Goal: Transaction & Acquisition: Purchase product/service

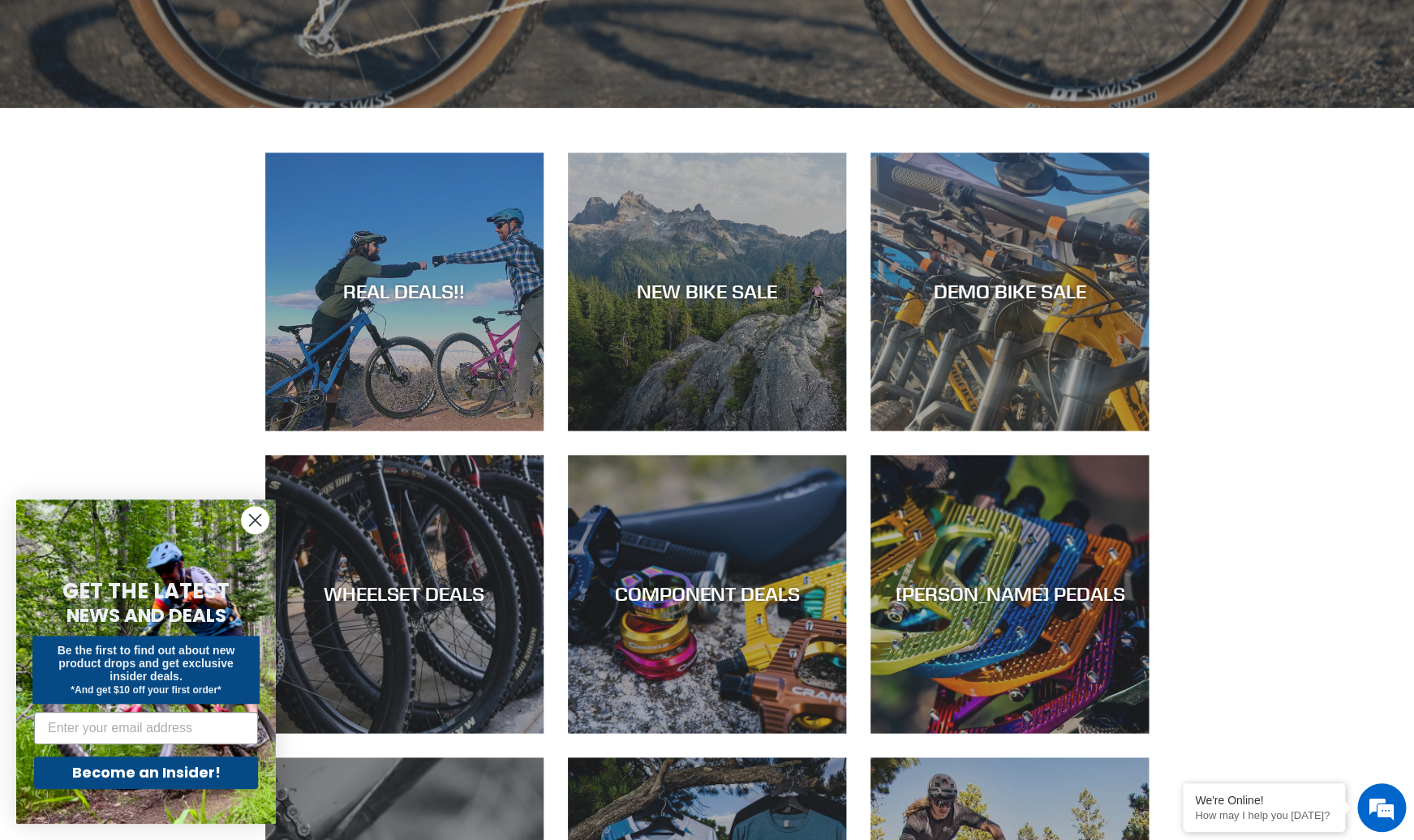
scroll to position [845, 0]
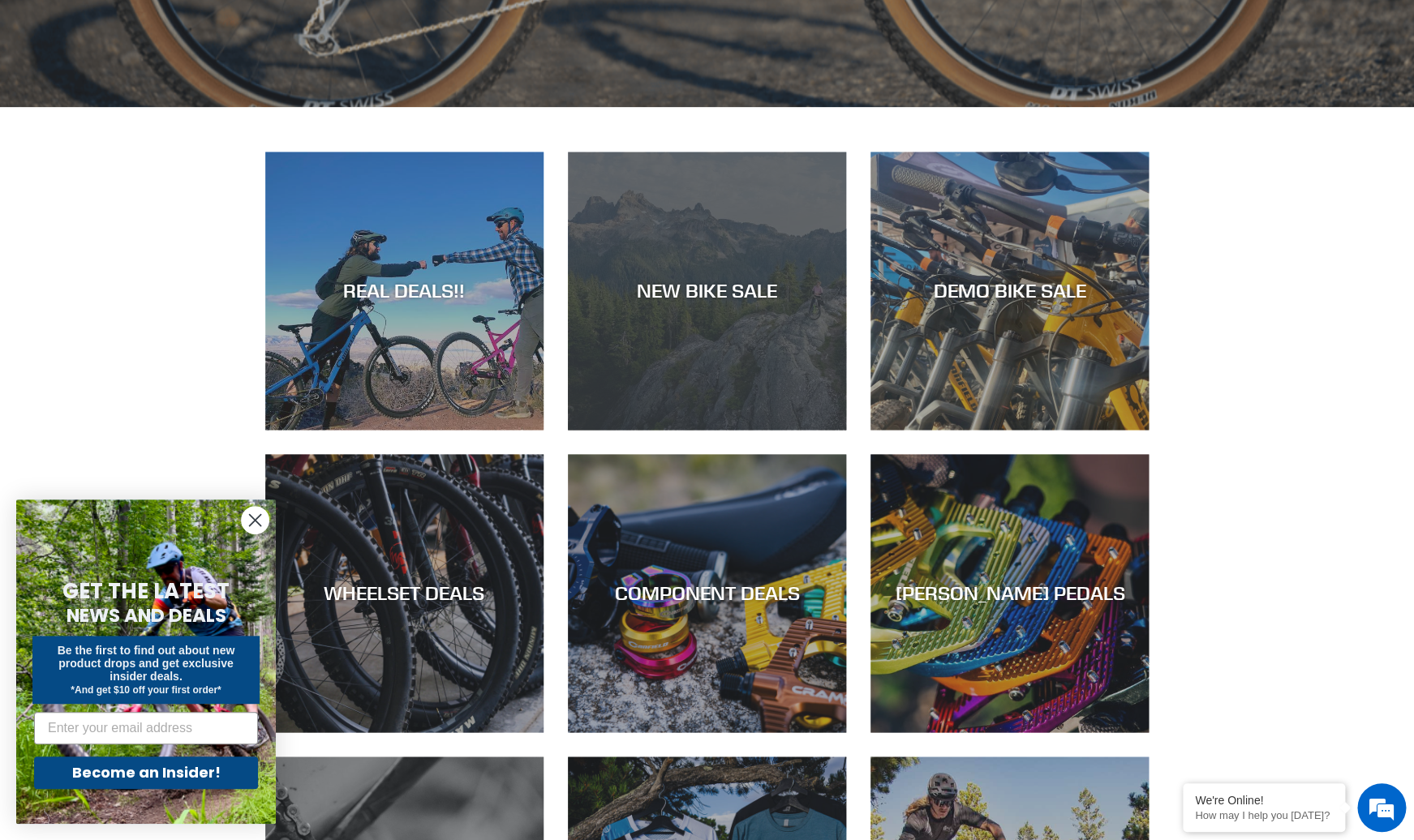
click at [699, 430] on div "NEW BIKE SALE" at bounding box center [707, 430] width 278 height 0
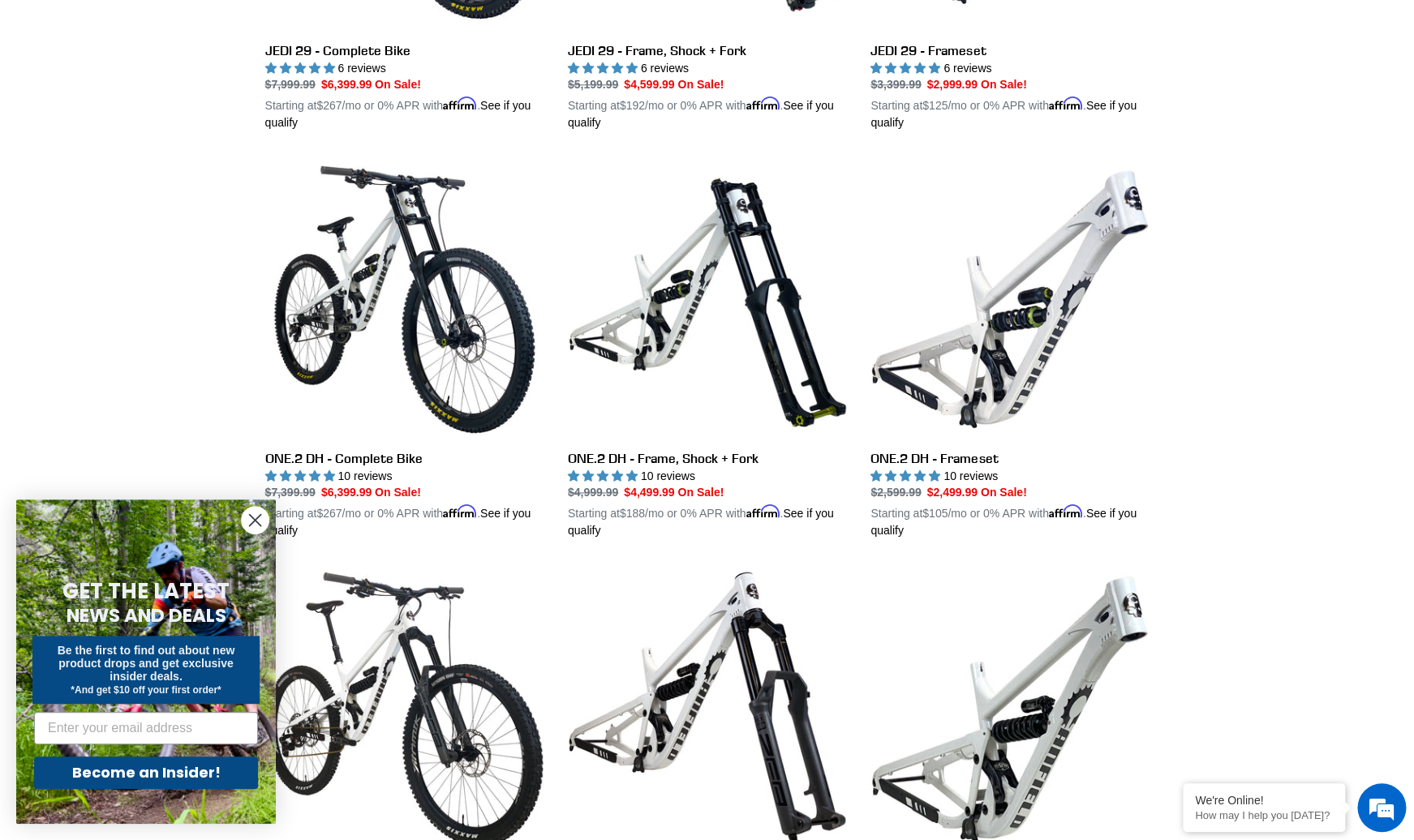
scroll to position [725, 0]
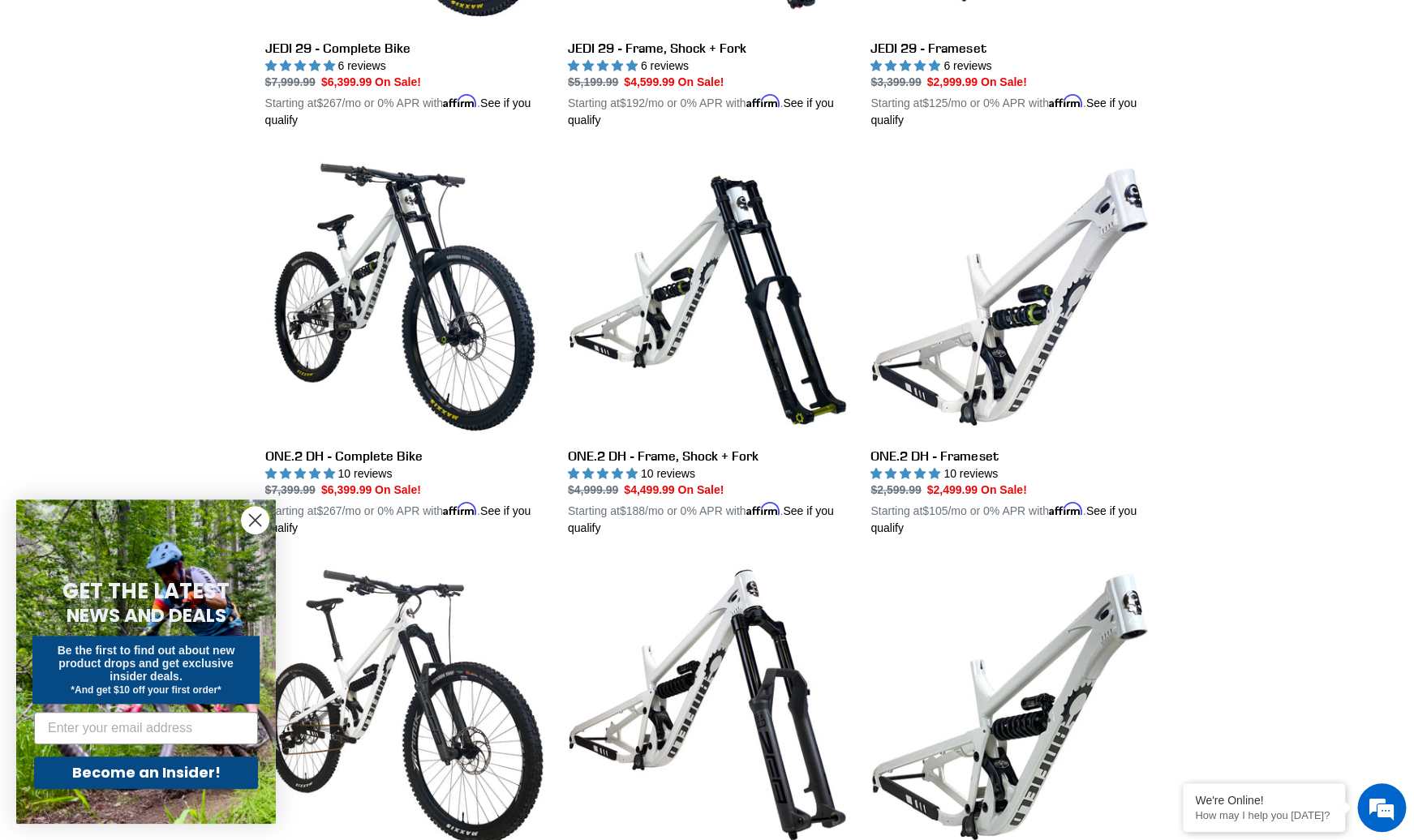
click at [255, 517] on circle "Close dialog" at bounding box center [255, 520] width 27 height 27
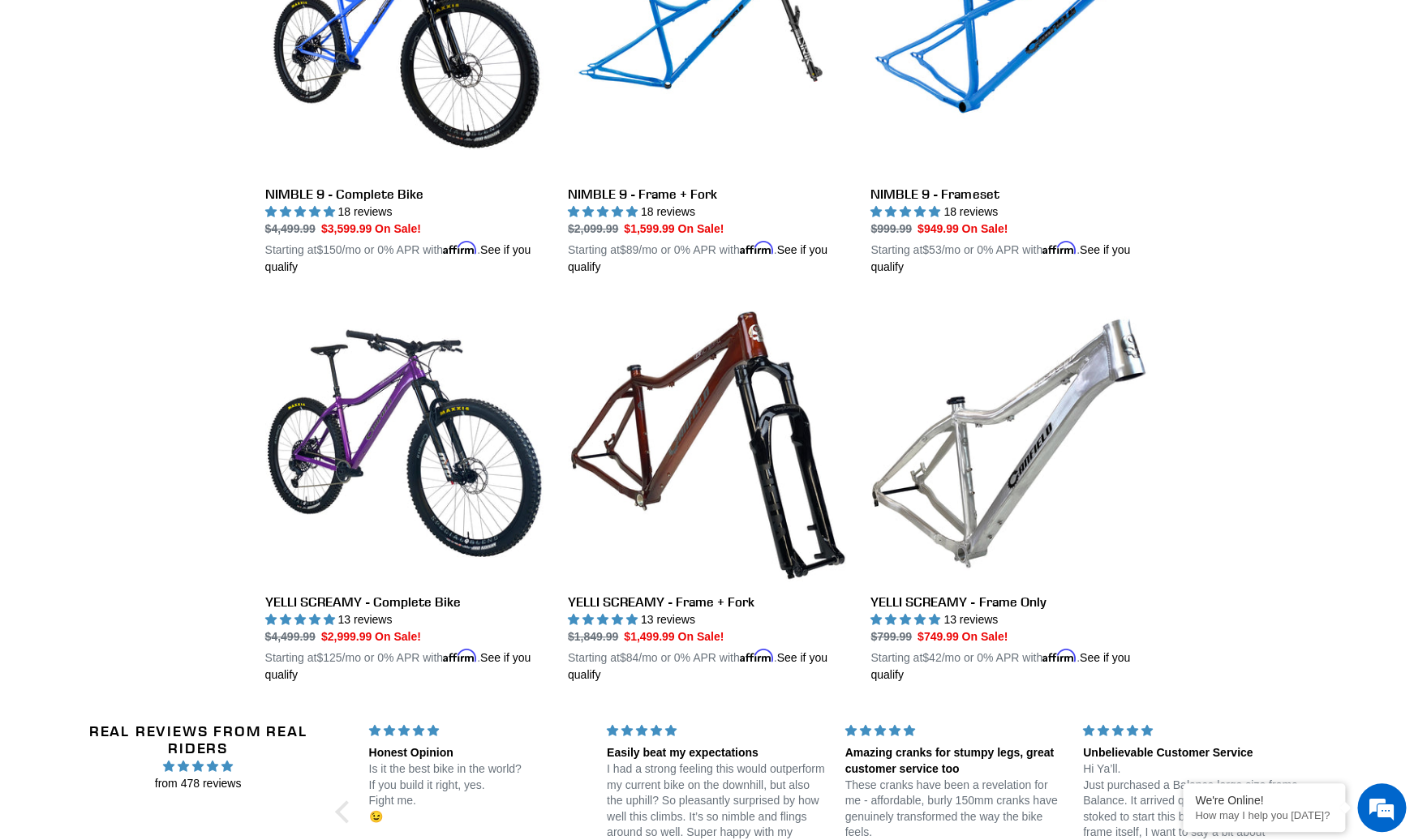
scroll to position [3026, 0]
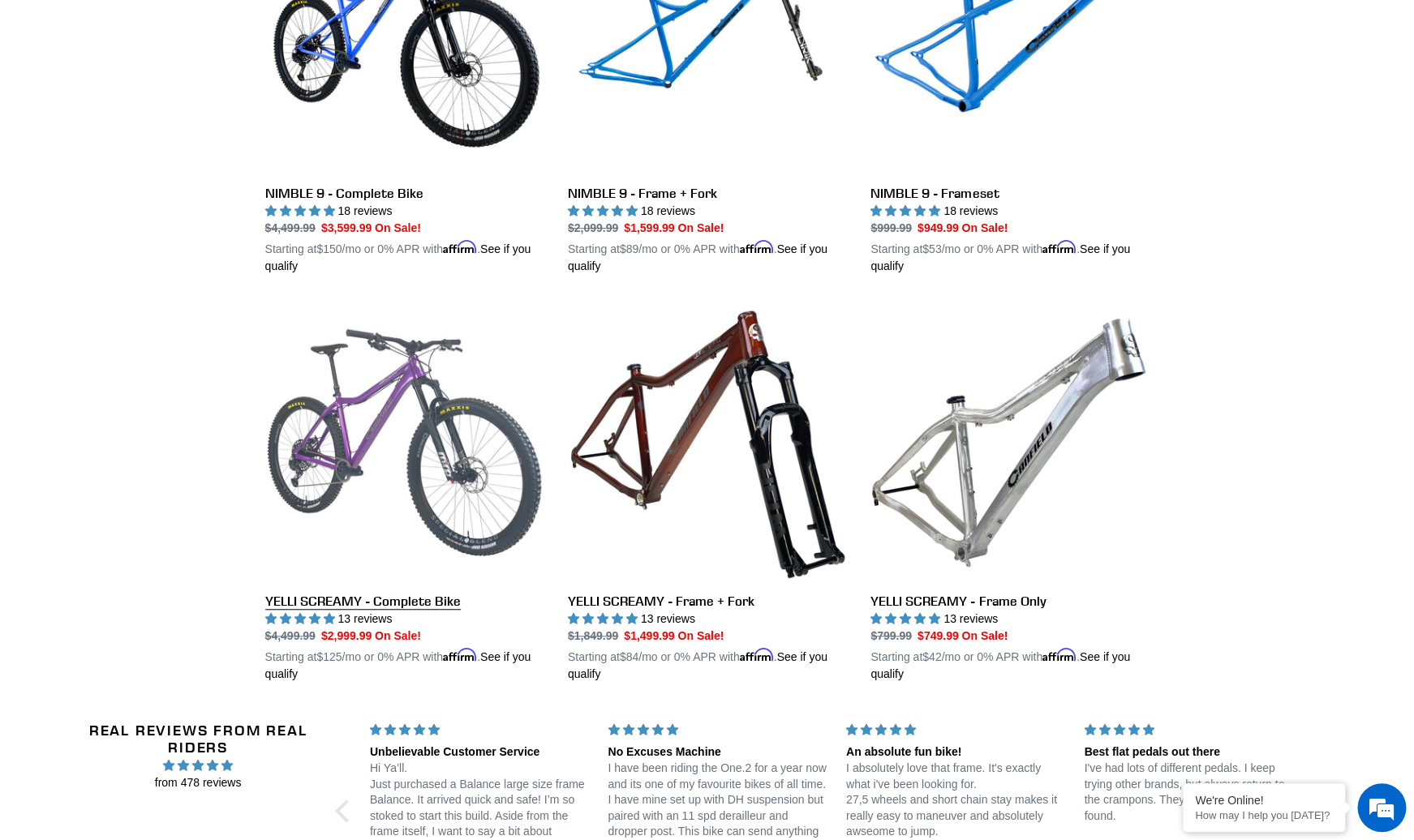
click at [401, 430] on link "YELLI SCREAMY - Complete Bike" at bounding box center [404, 493] width 278 height 379
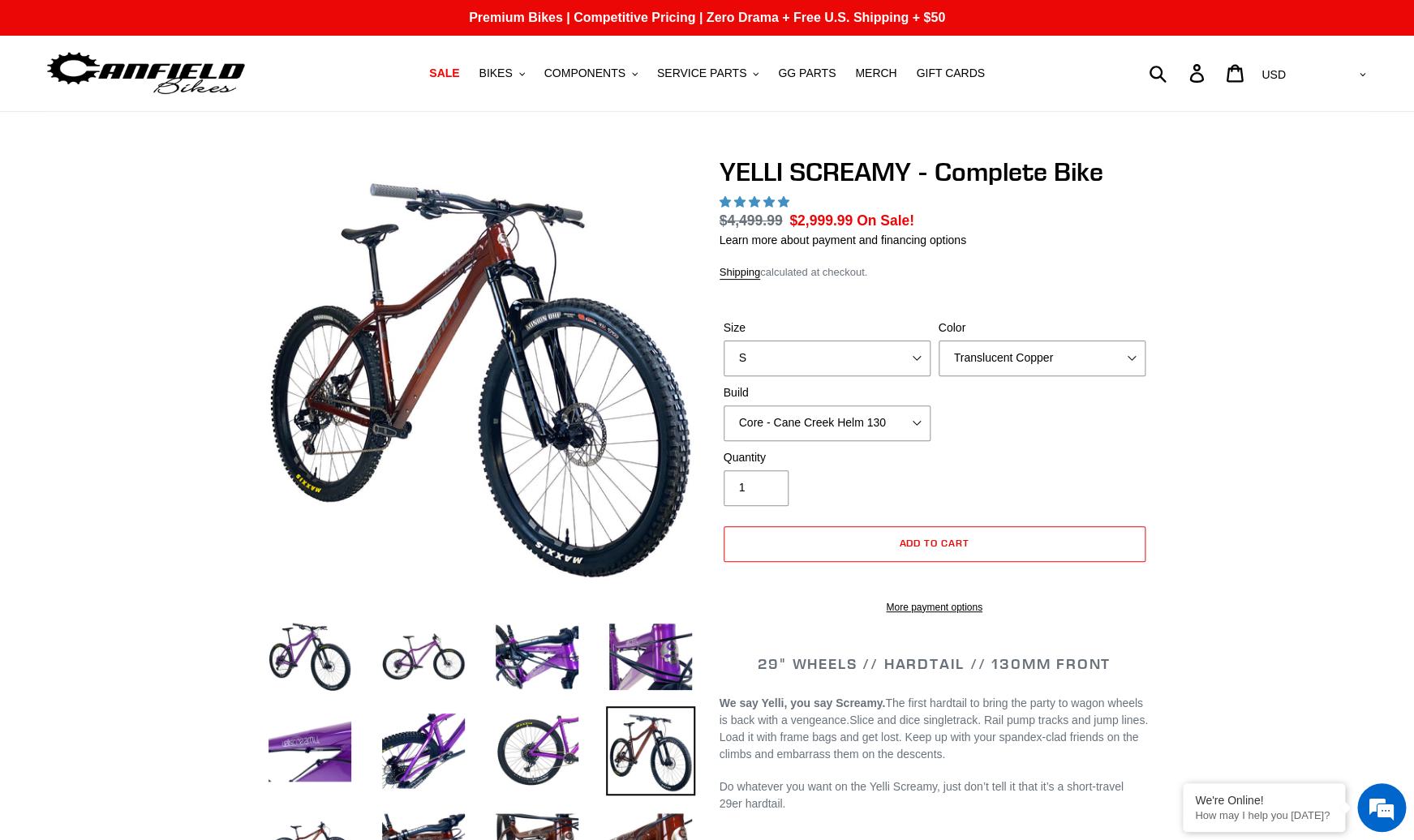
select select "highest-rating"
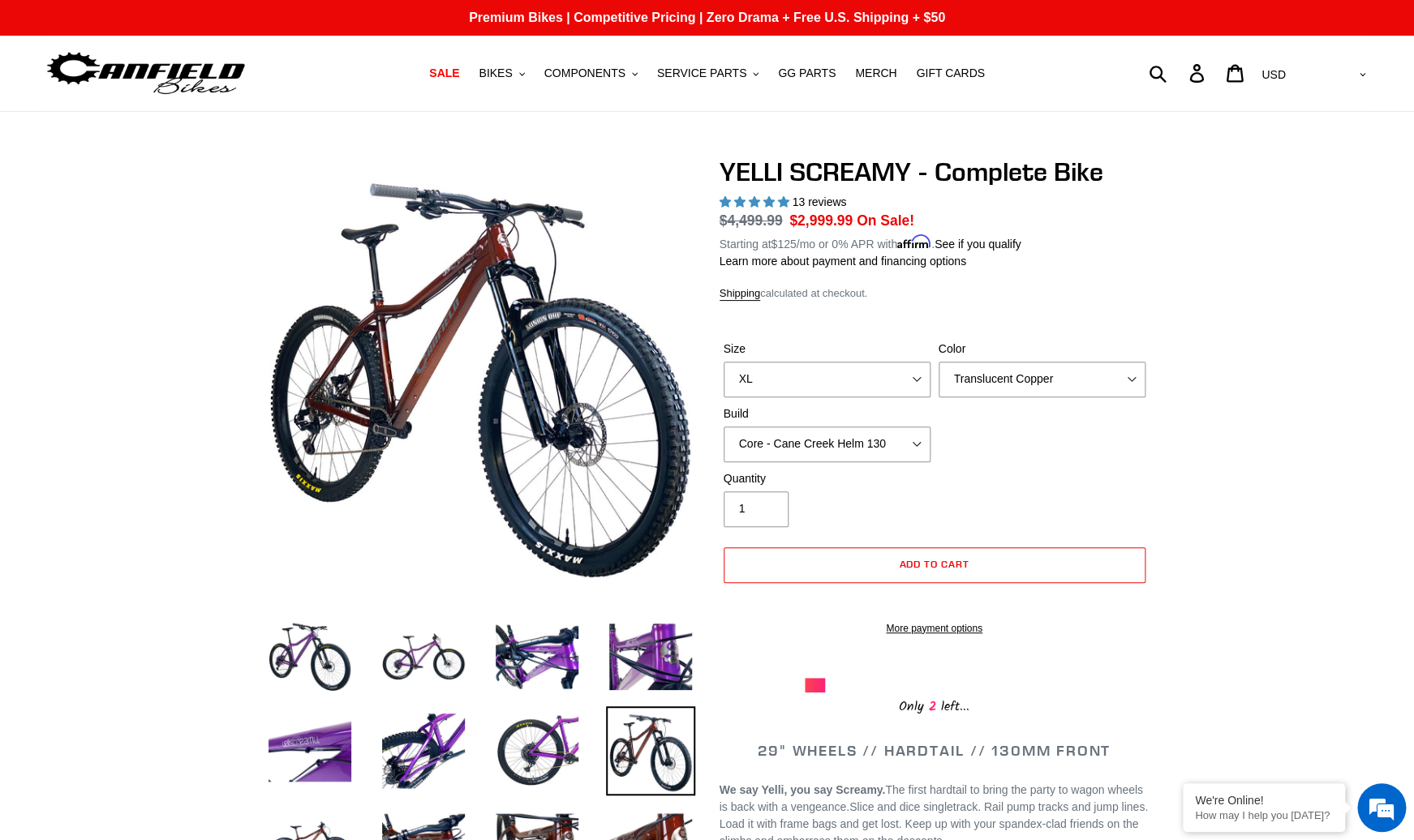
click option "XL" at bounding box center [0, 0] width 0 height 0
click option "M" at bounding box center [0, 0] width 0 height 0
click option "S" at bounding box center [0, 0] width 0 height 0
click option "M" at bounding box center [0, 0] width 0 height 0
click option "L" at bounding box center [0, 0] width 0 height 0
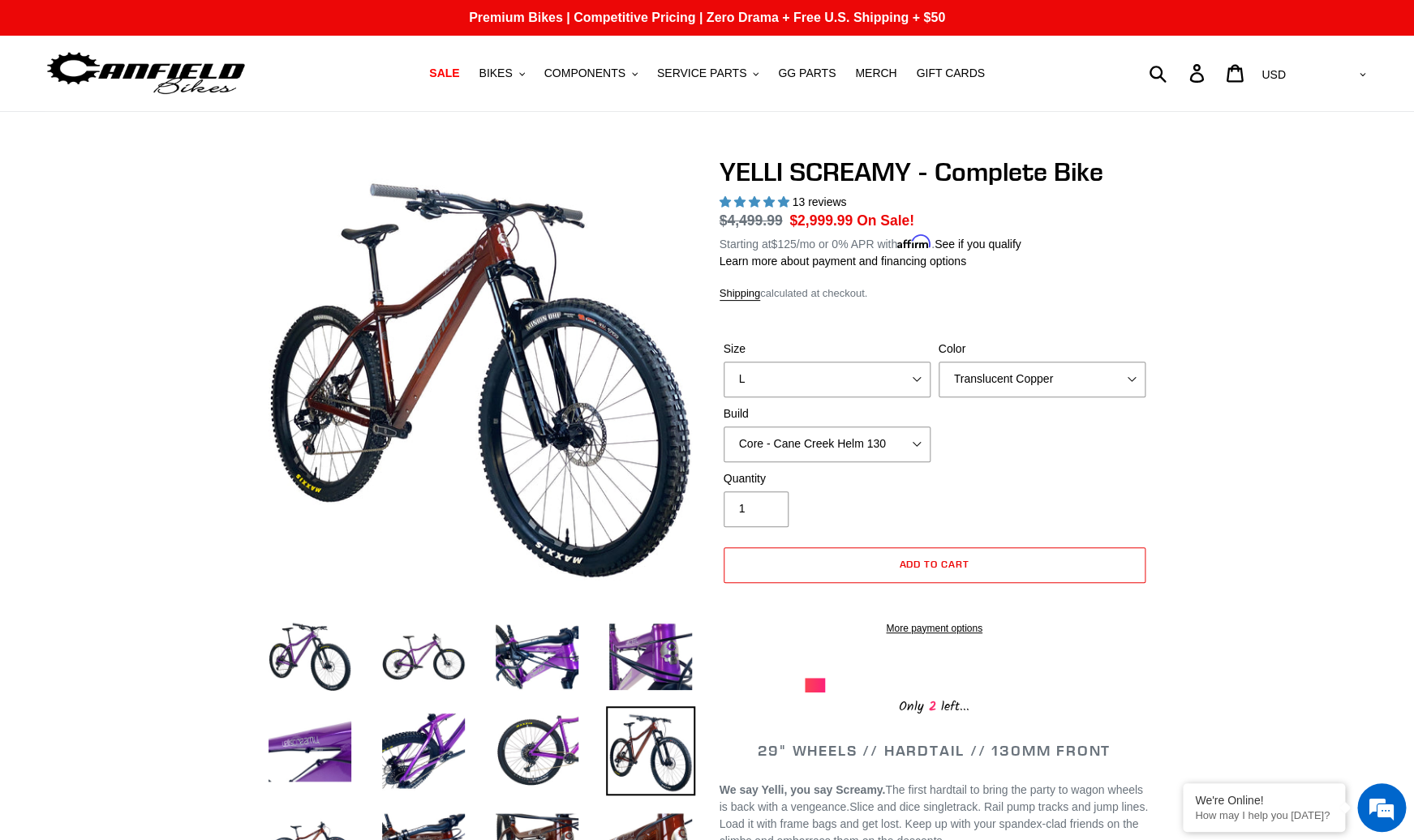
select select "XL"
click option "XL" at bounding box center [0, 0] width 0 height 0
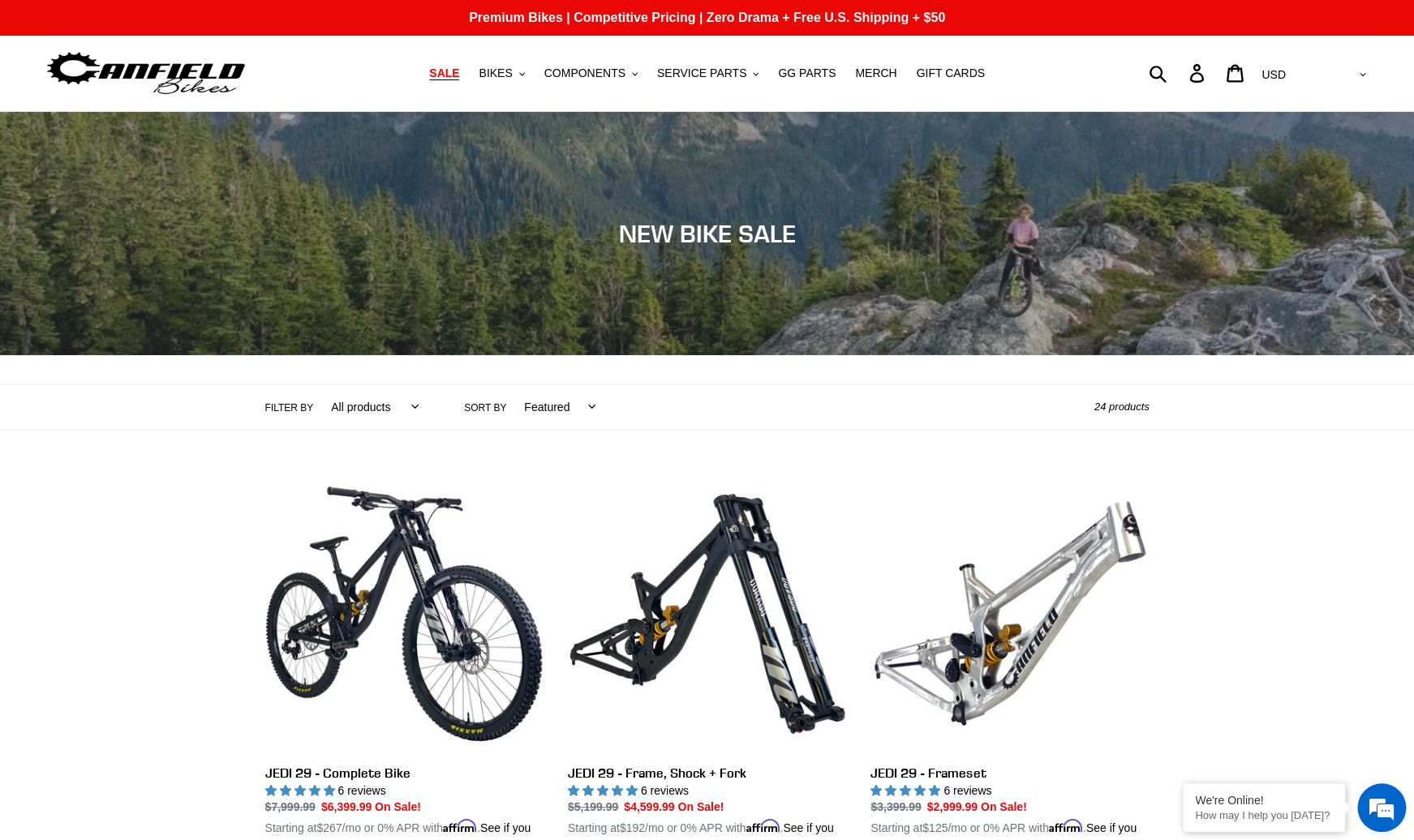
click at [447, 74] on span "SALE" at bounding box center [444, 73] width 30 height 14
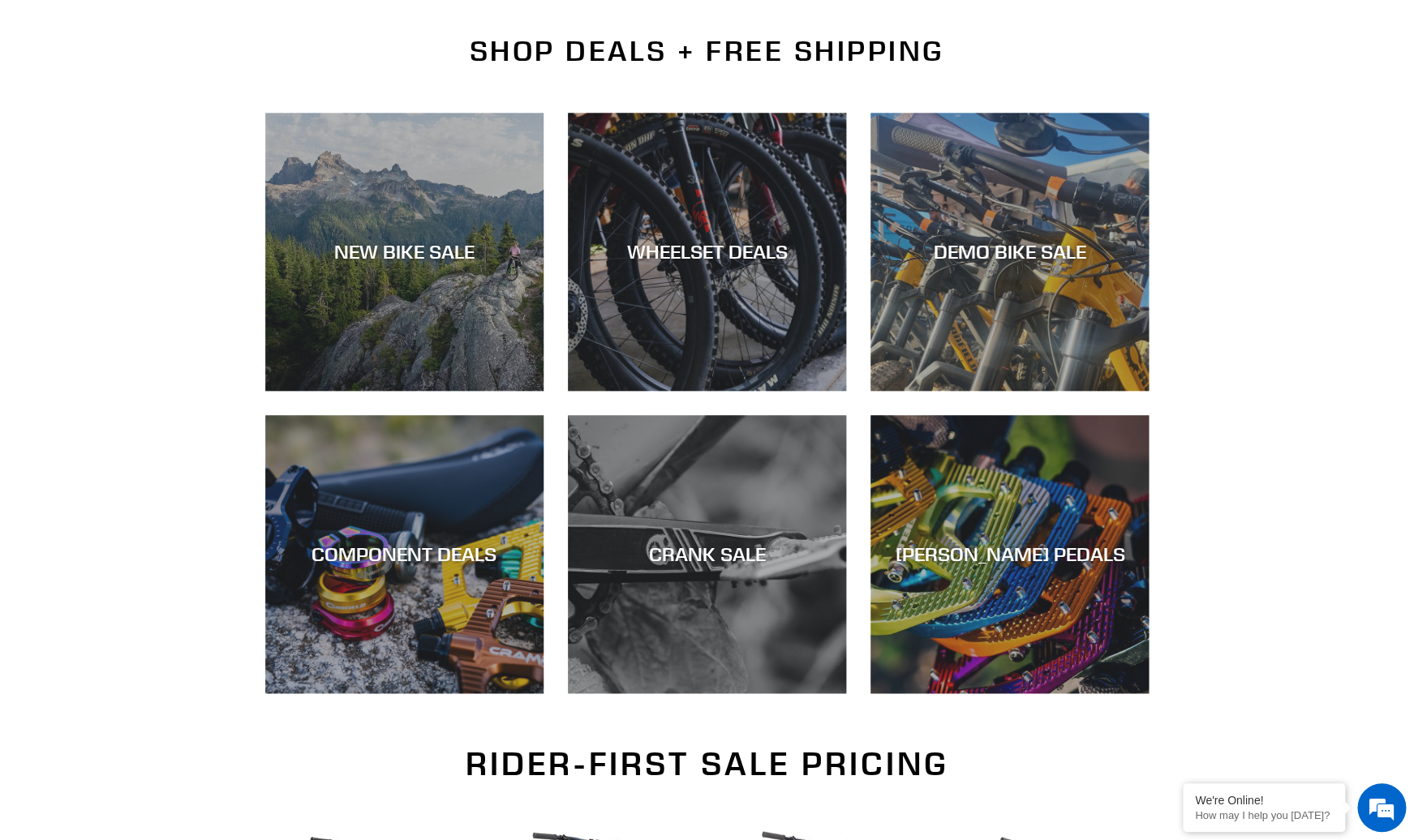
scroll to position [512, 0]
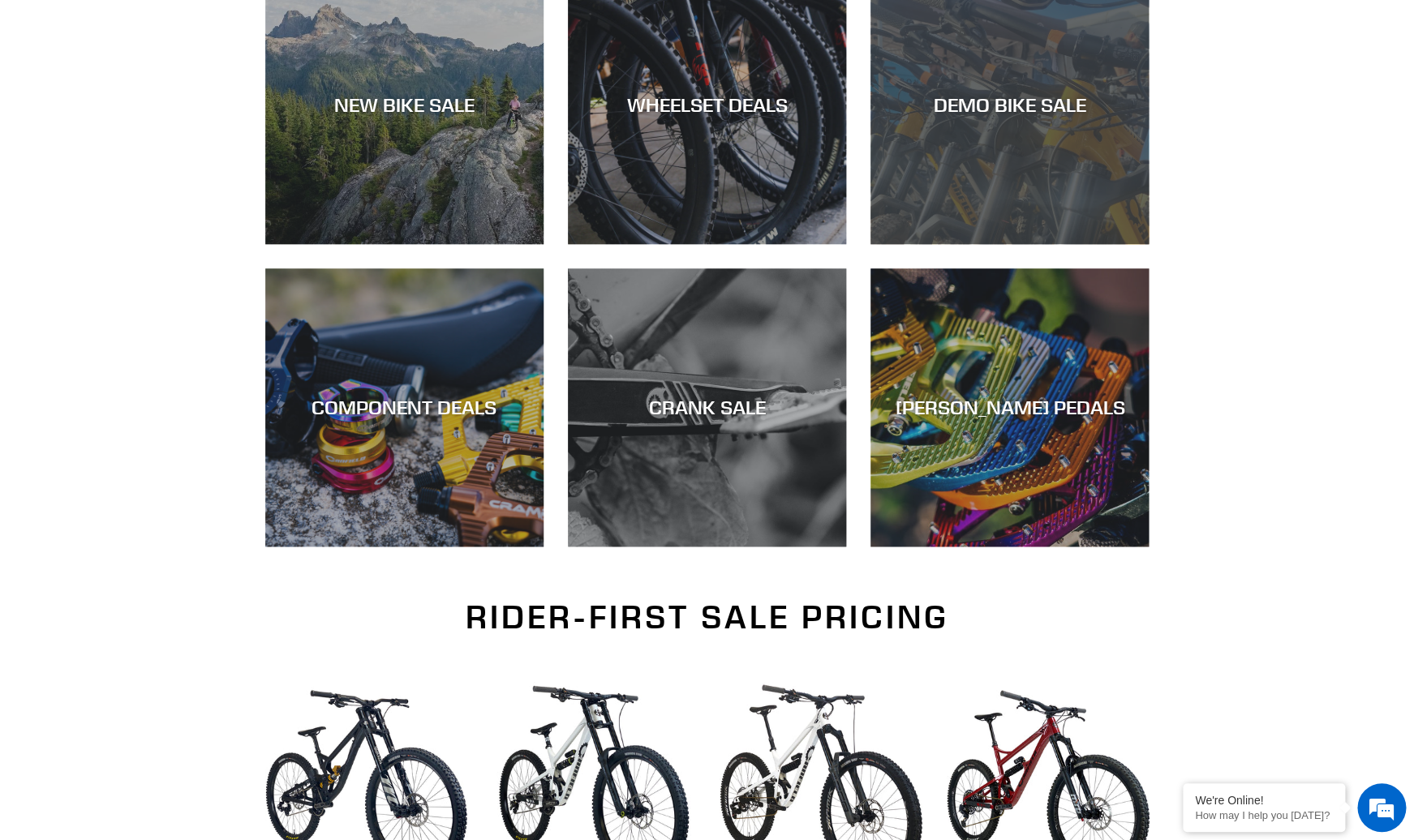
click at [964, 244] on div "DEMO BIKE SALE" at bounding box center [1010, 244] width 278 height 0
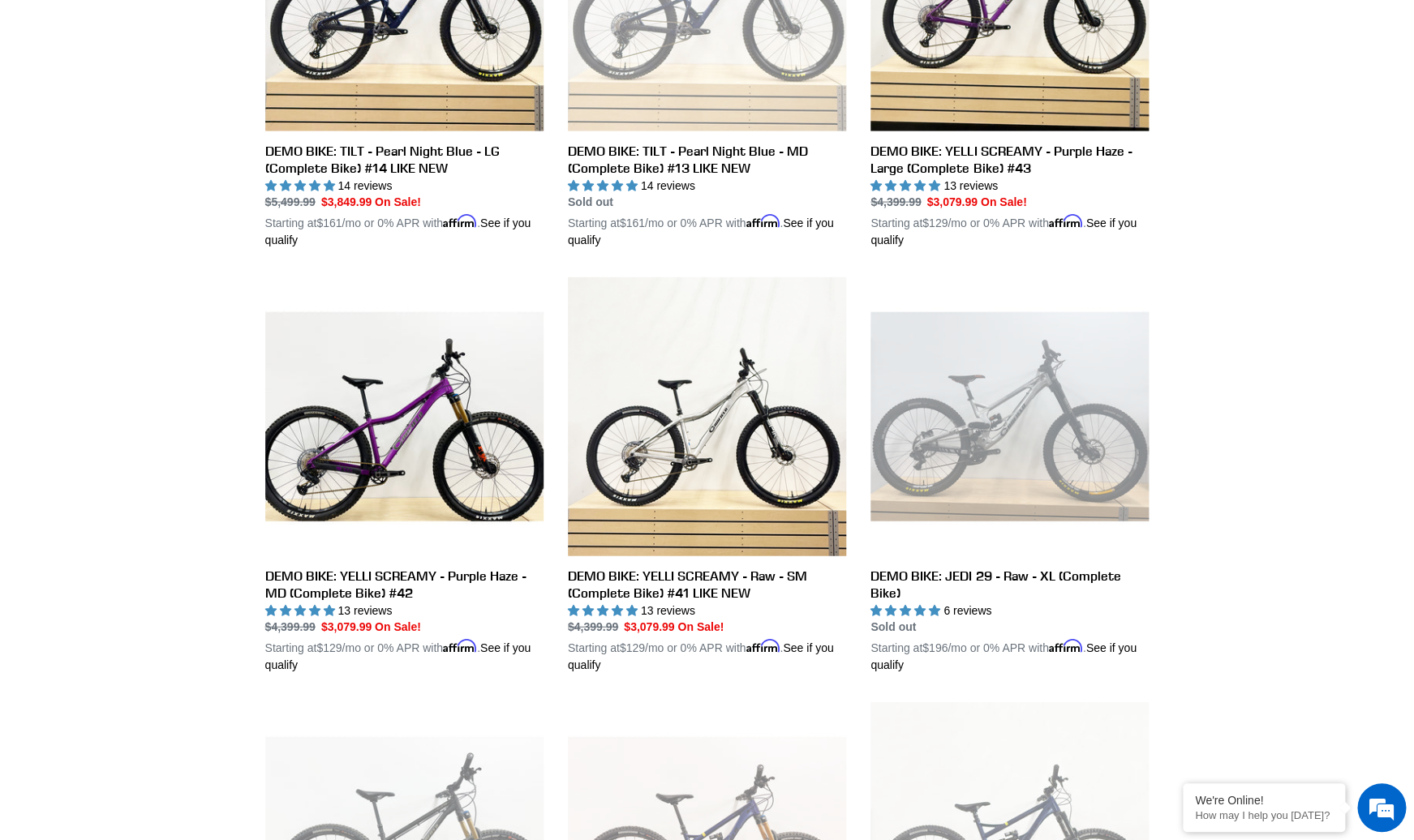
scroll to position [1461, 0]
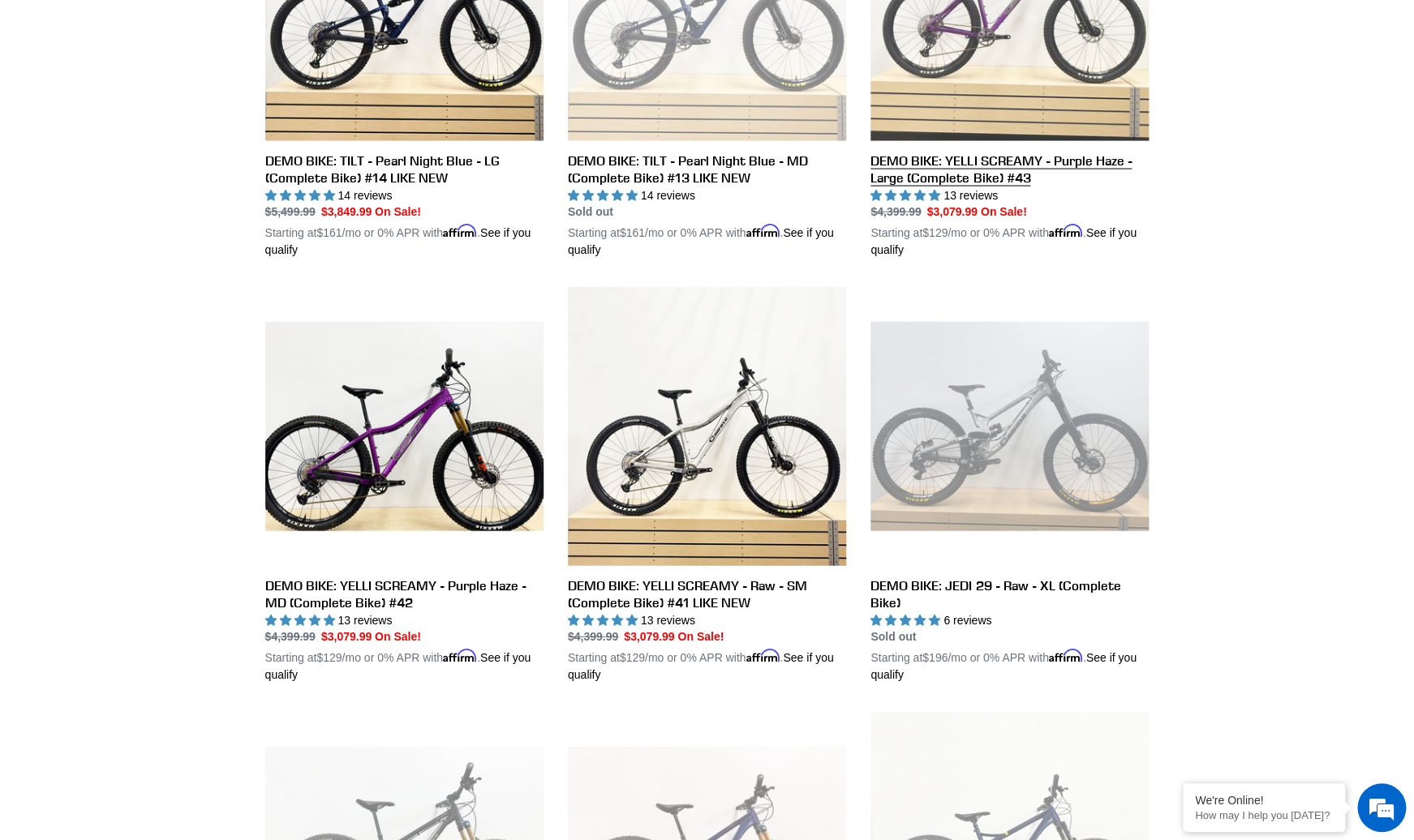
click at [1003, 81] on link "DEMO BIKE: YELLI SCREAMY - Purple Haze - Large (Complete Bike) #43" at bounding box center [1010, 60] width 278 height 397
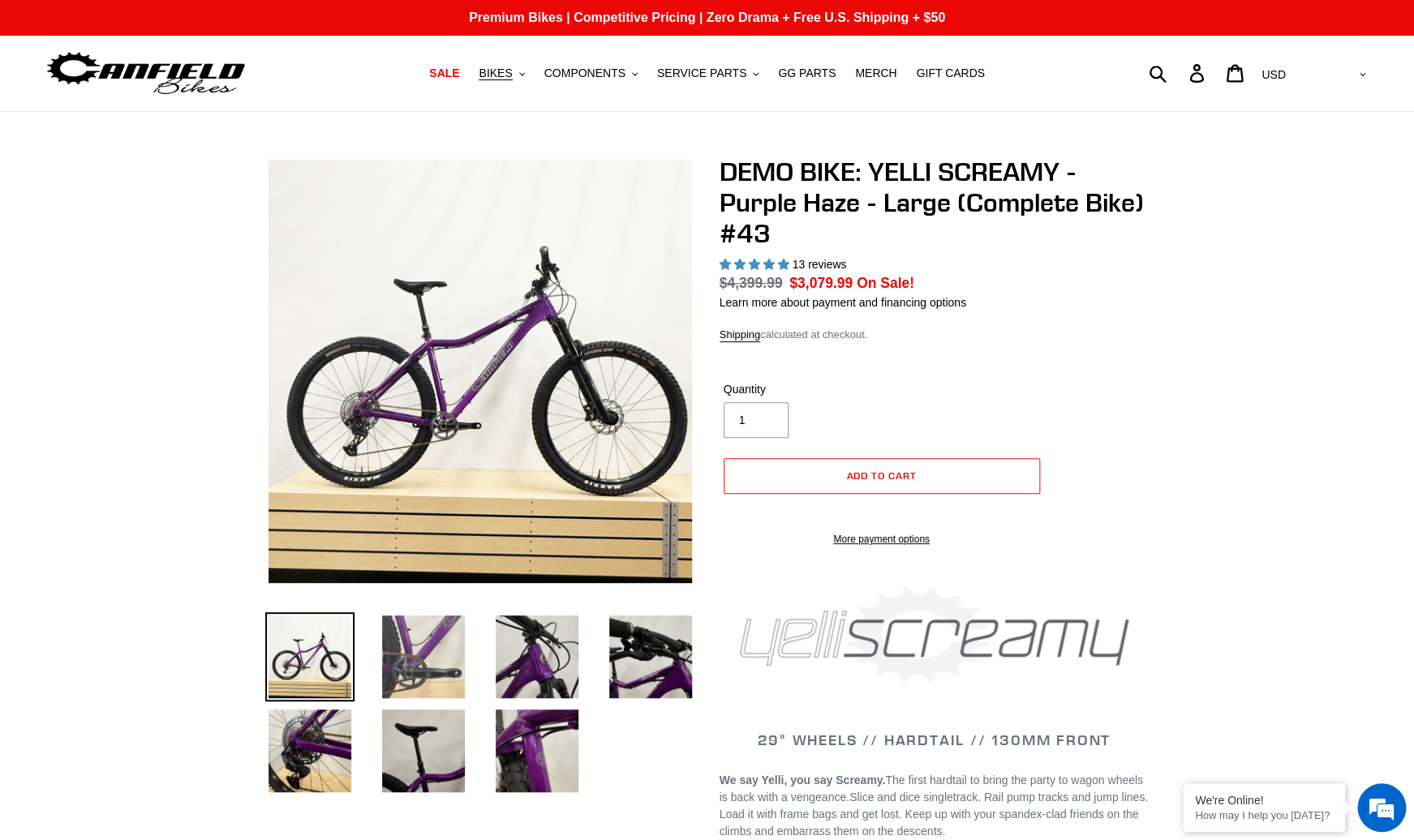
click at [428, 658] on img at bounding box center [423, 657] width 89 height 89
select select "highest-rating"
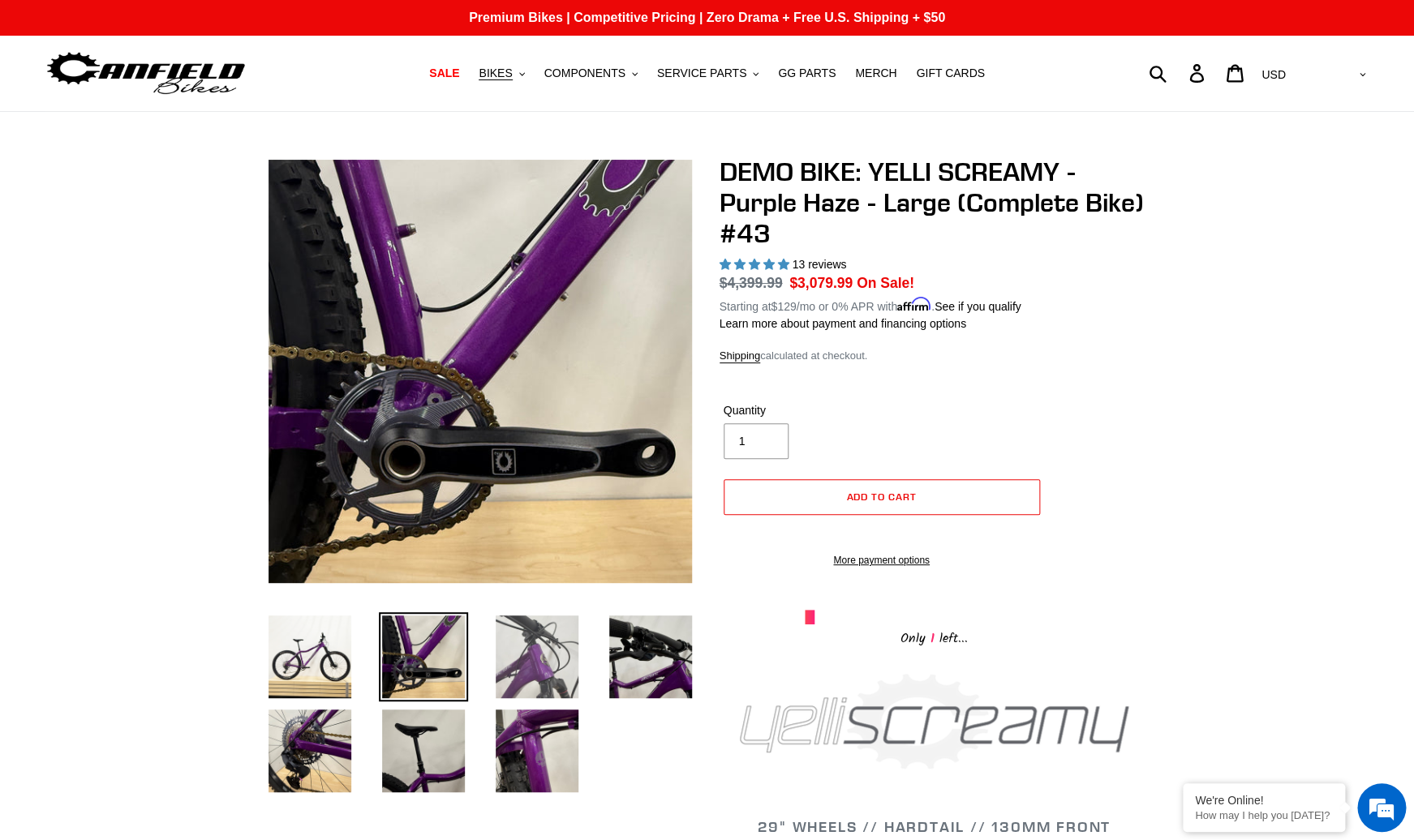
click at [523, 684] on img at bounding box center [537, 657] width 89 height 89
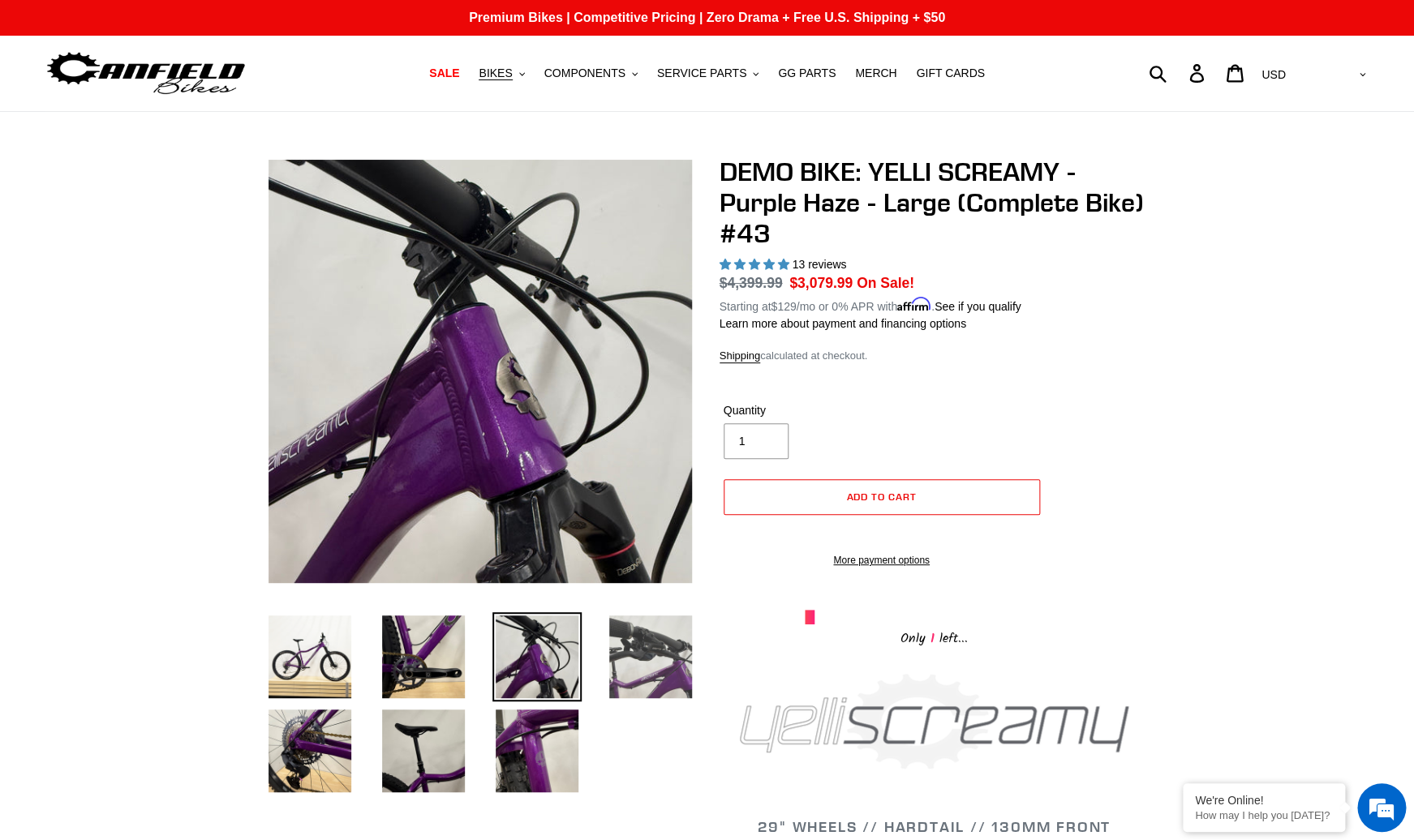
click at [657, 684] on img at bounding box center [651, 657] width 89 height 89
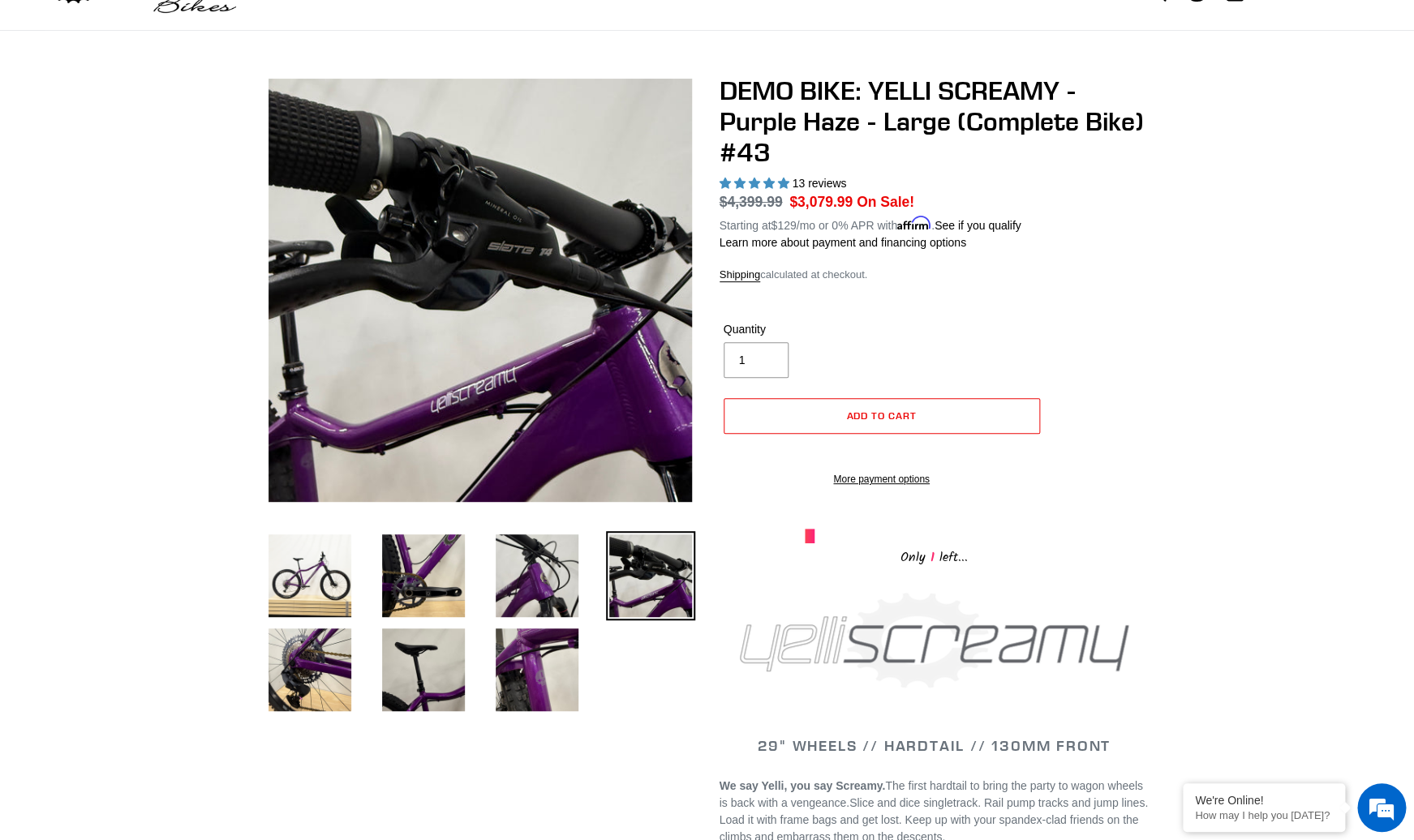
scroll to position [127, 0]
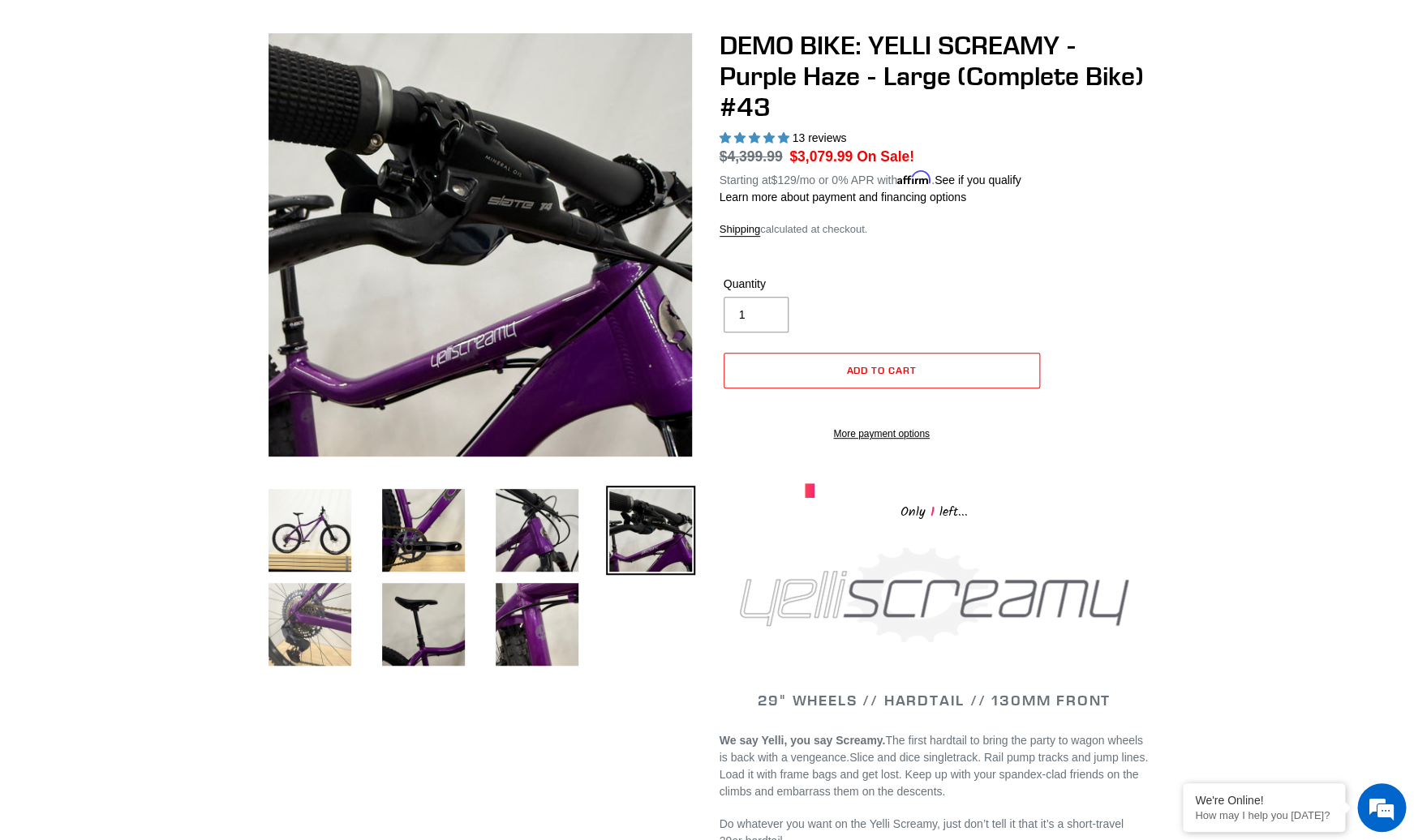
click at [327, 649] on img at bounding box center [310, 624] width 89 height 89
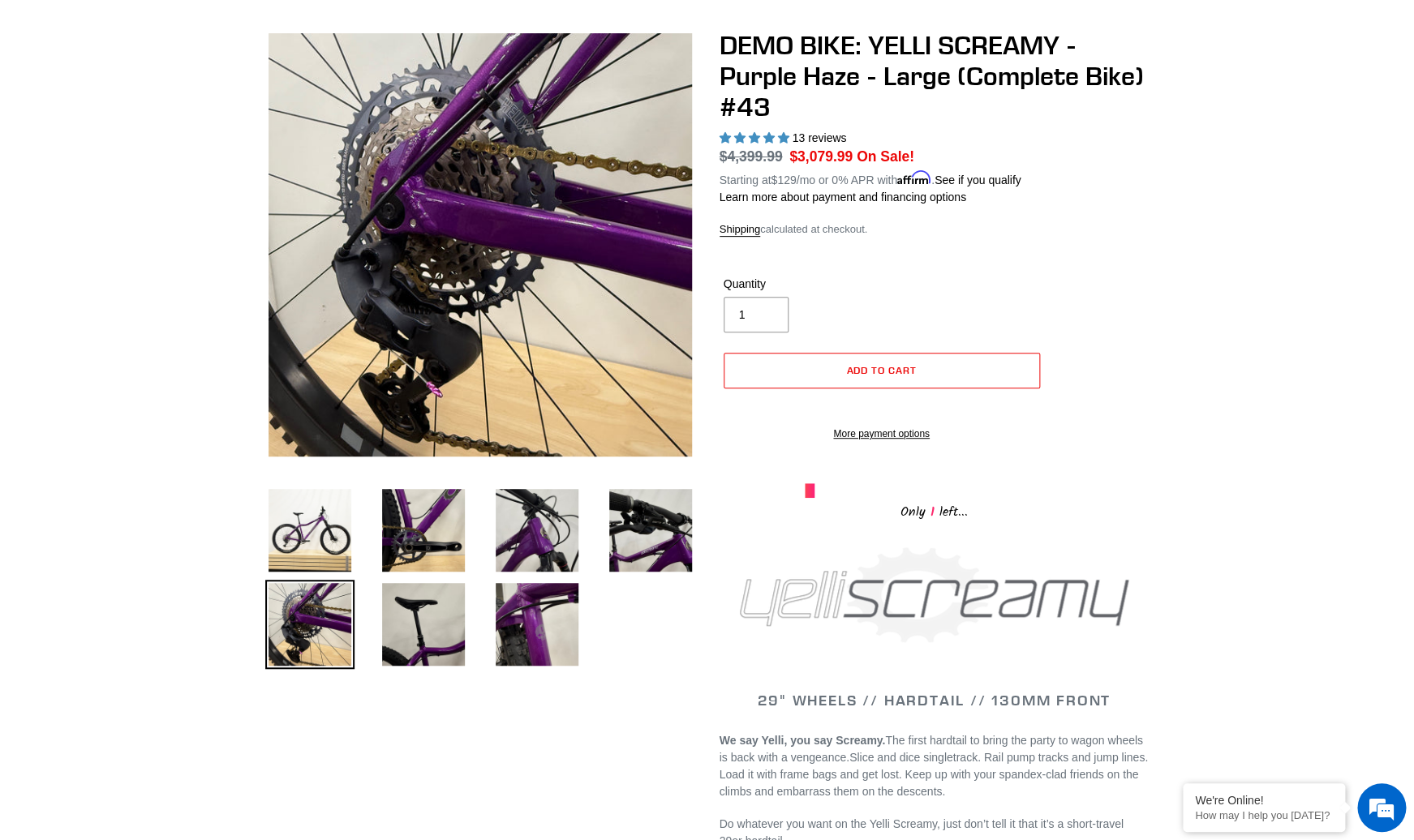
scroll to position [0, 0]
click at [364, 642] on li at bounding box center [411, 628] width 114 height 94
click at [407, 619] on img at bounding box center [423, 624] width 89 height 89
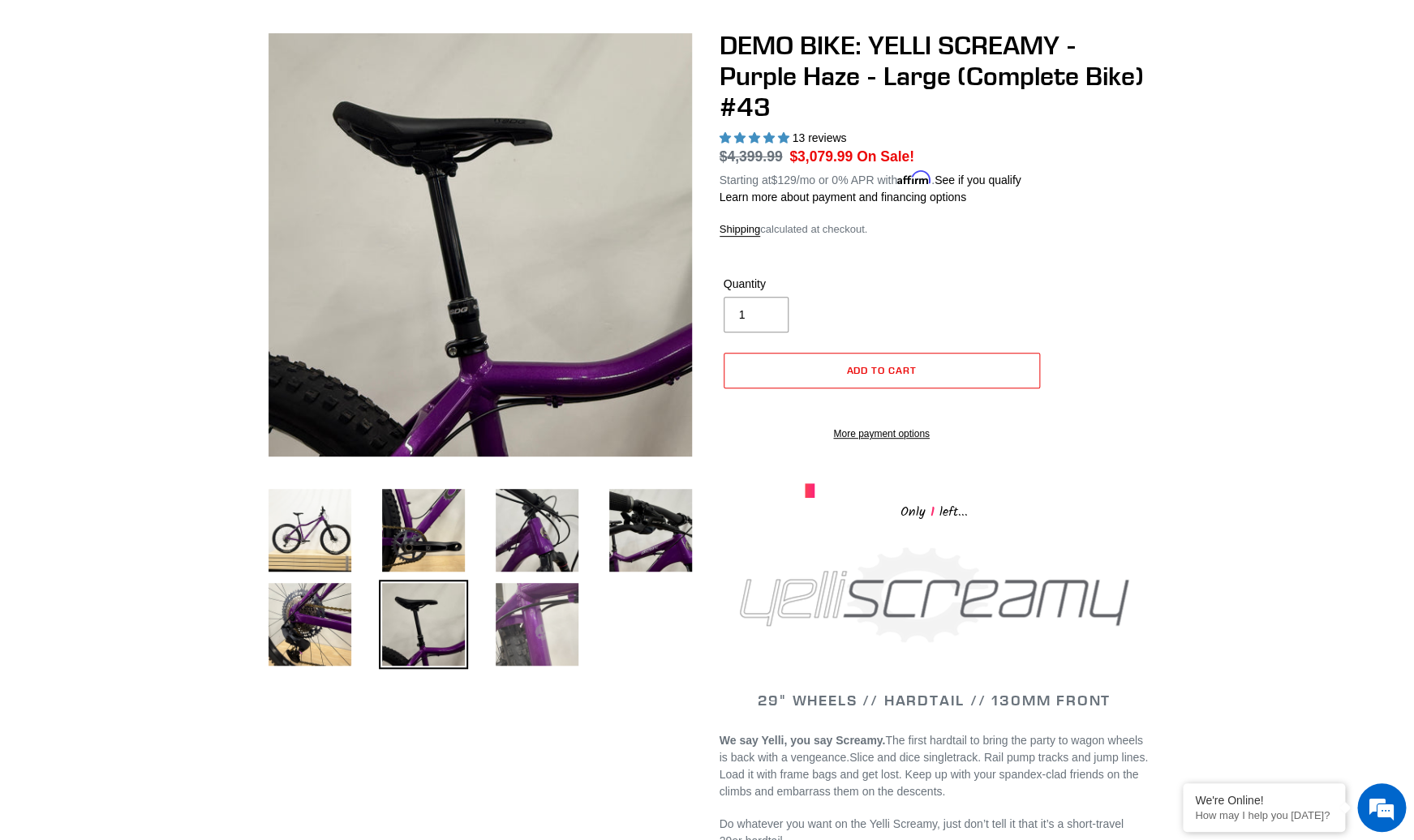
click at [513, 642] on img at bounding box center [537, 624] width 89 height 89
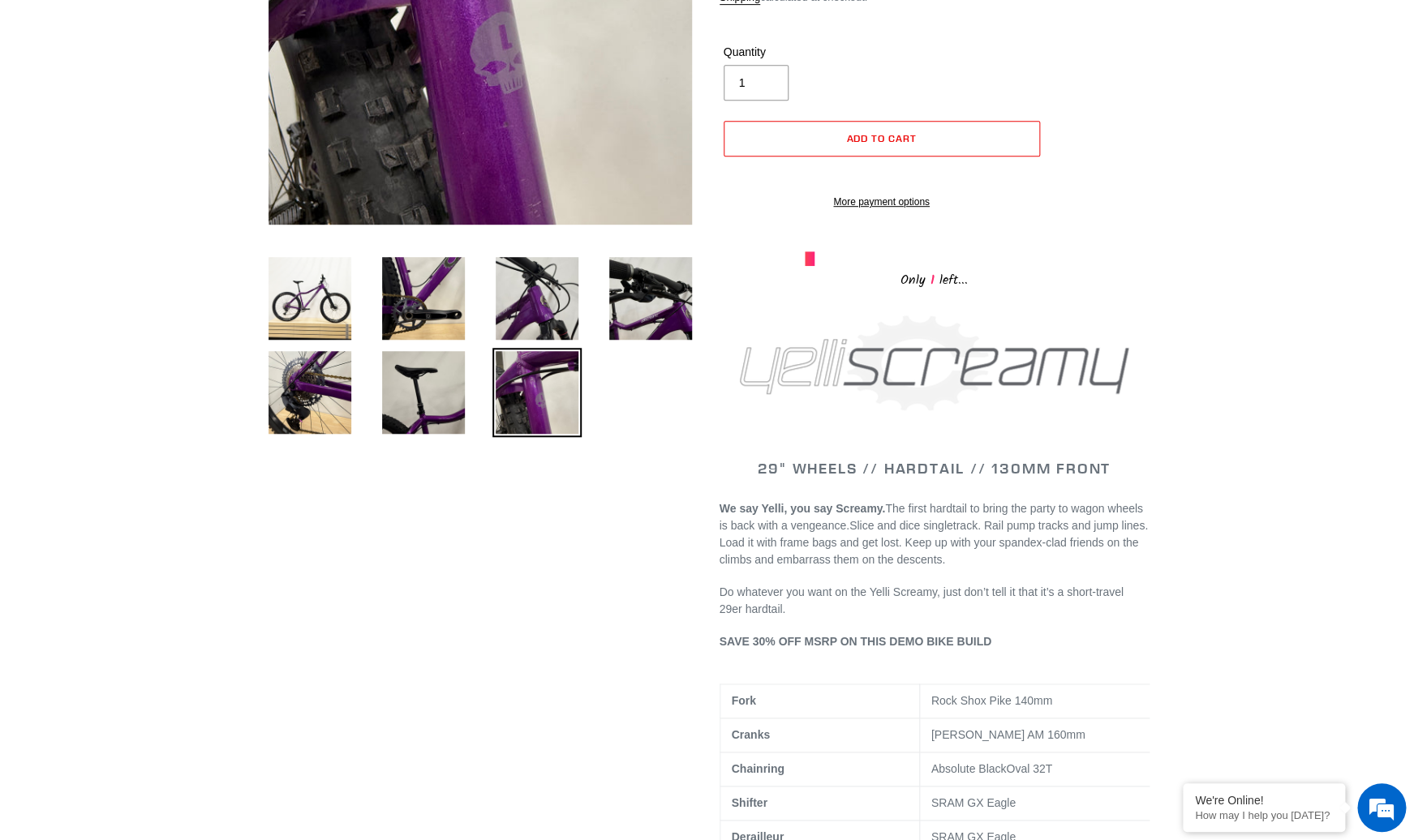
scroll to position [357, 0]
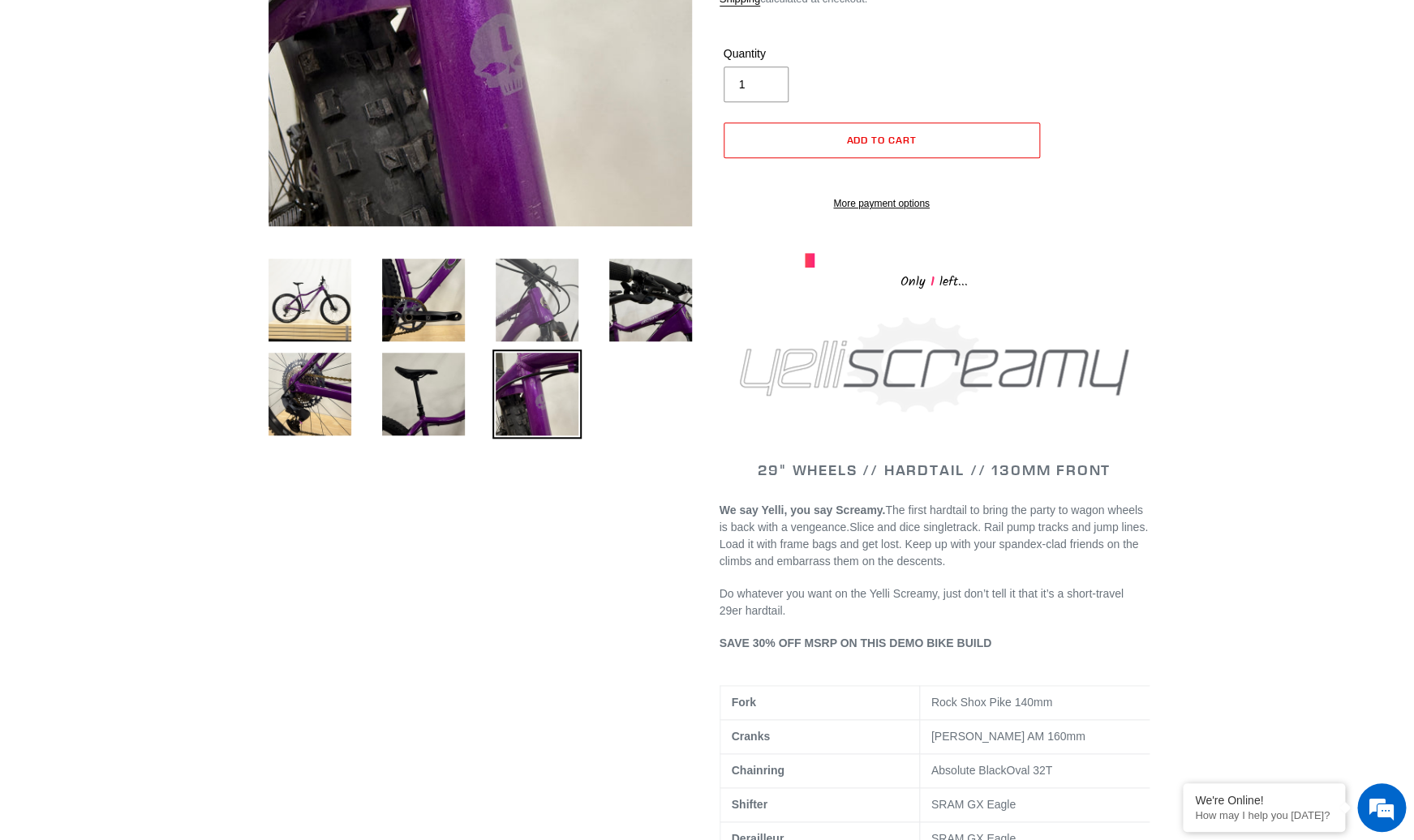
click at [528, 336] on img at bounding box center [537, 300] width 89 height 89
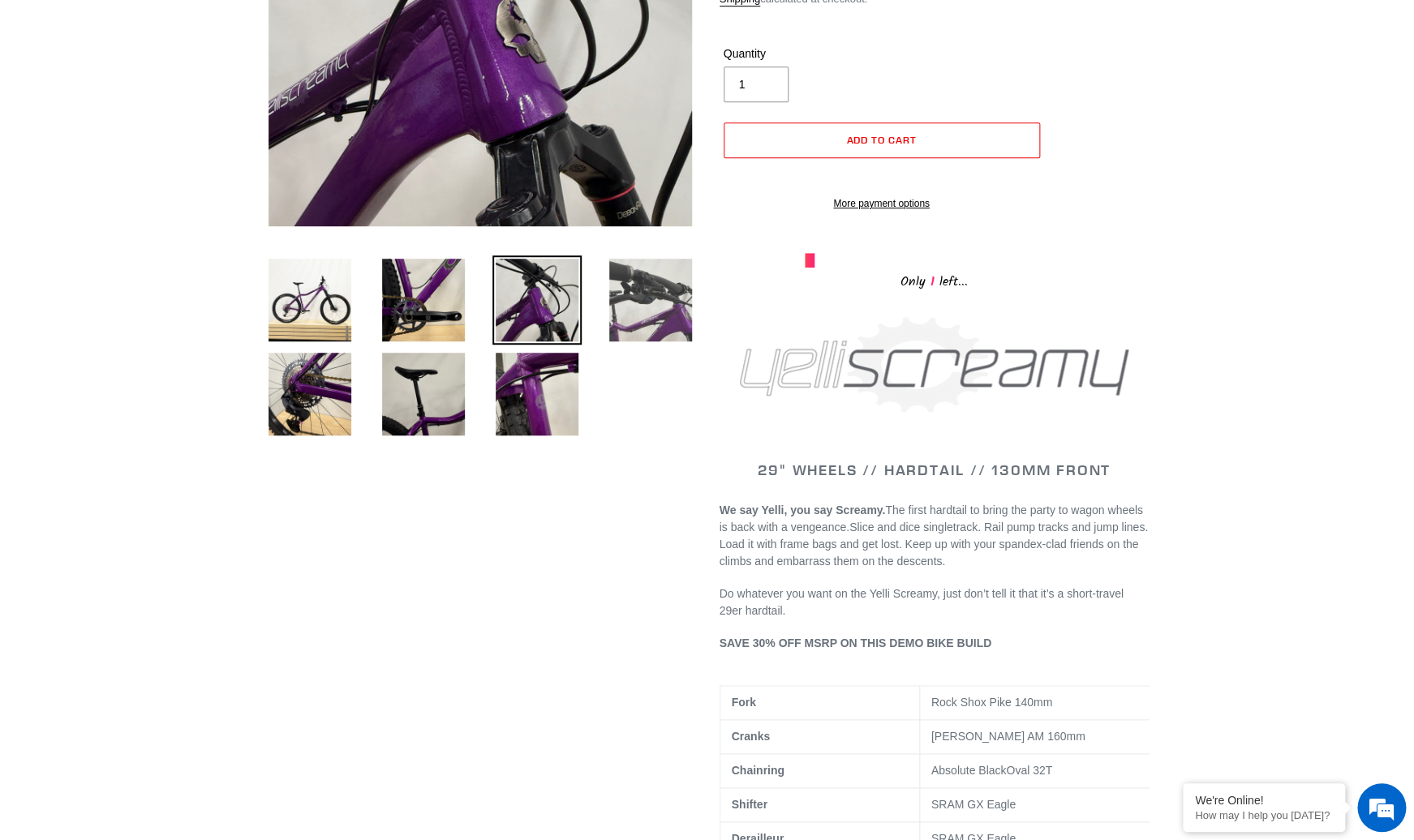
click at [658, 329] on img at bounding box center [651, 300] width 89 height 89
